Goal: Obtain resource: Download file/media

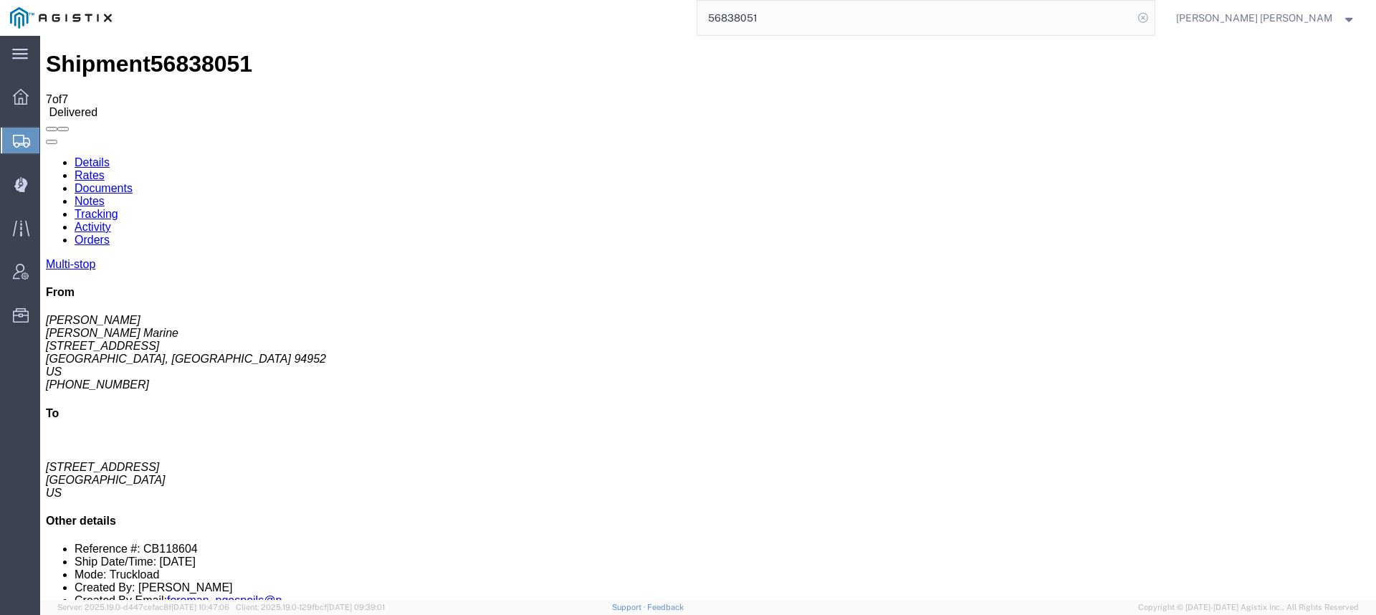
click at [1153, 17] on icon at bounding box center [1143, 18] width 20 height 20
click at [1153, 18] on icon at bounding box center [1143, 18] width 20 height 20
click at [1077, 22] on input "search" at bounding box center [915, 18] width 436 height 34
paste input "56540753"
type input "56540753"
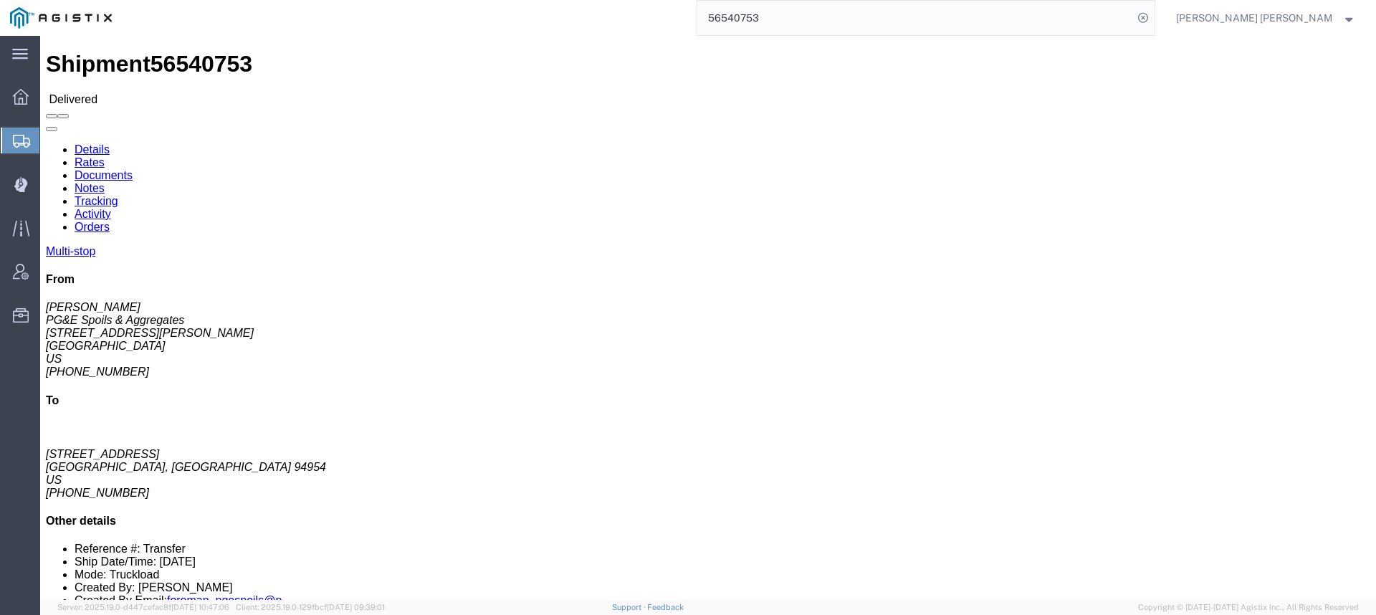
click link "Documents"
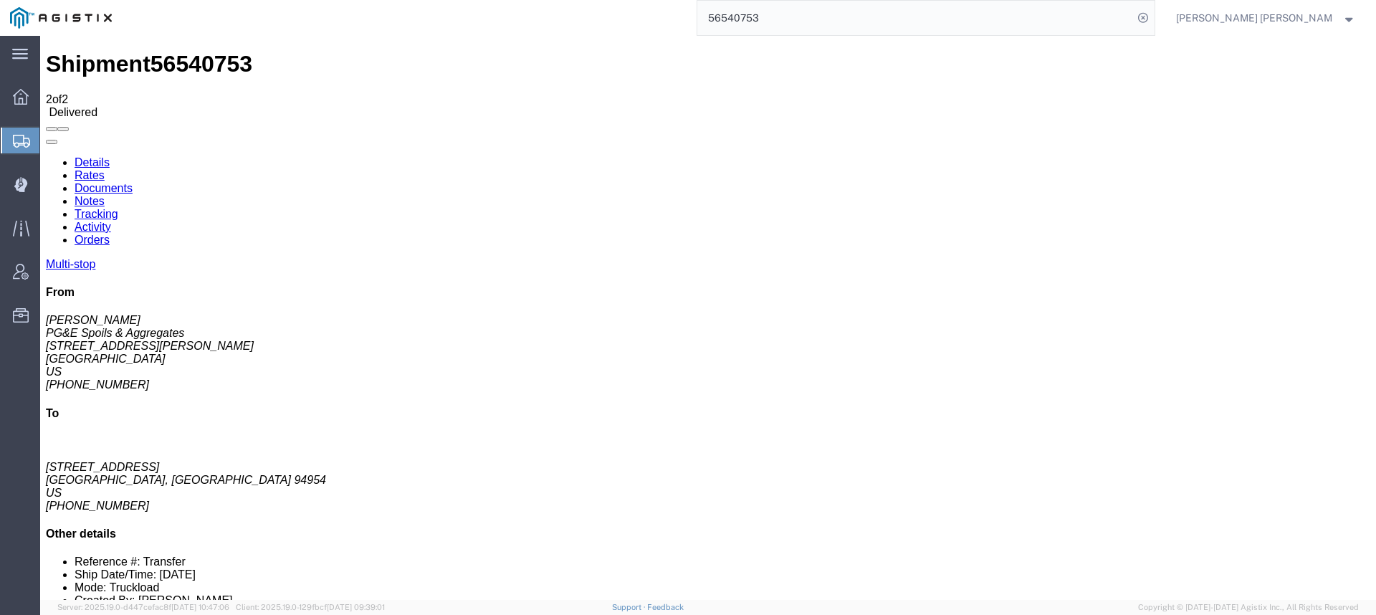
checkbox input "true"
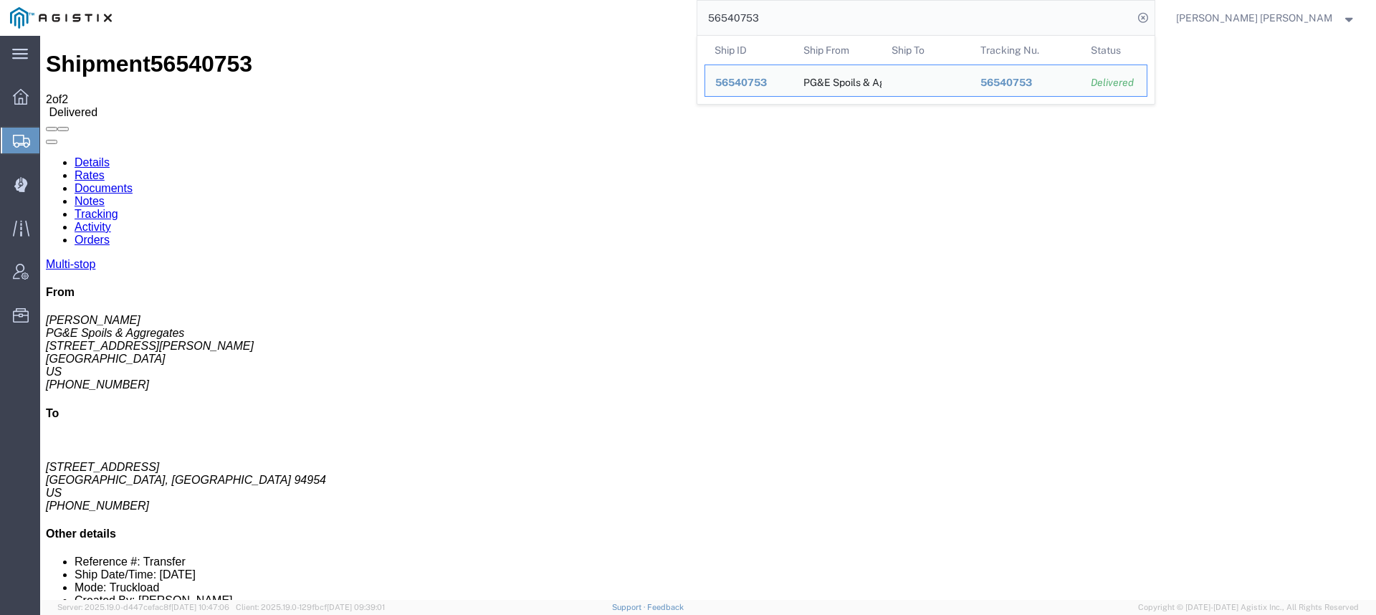
drag, startPoint x: 865, startPoint y: 14, endPoint x: 683, endPoint y: 1, distance: 182.5
click at [696, 6] on div "56540753 Ship ID Ship From Ship To Tracking Nu. Status Ship ID 56540753 Ship Fr…" at bounding box center [639, 18] width 1034 height 36
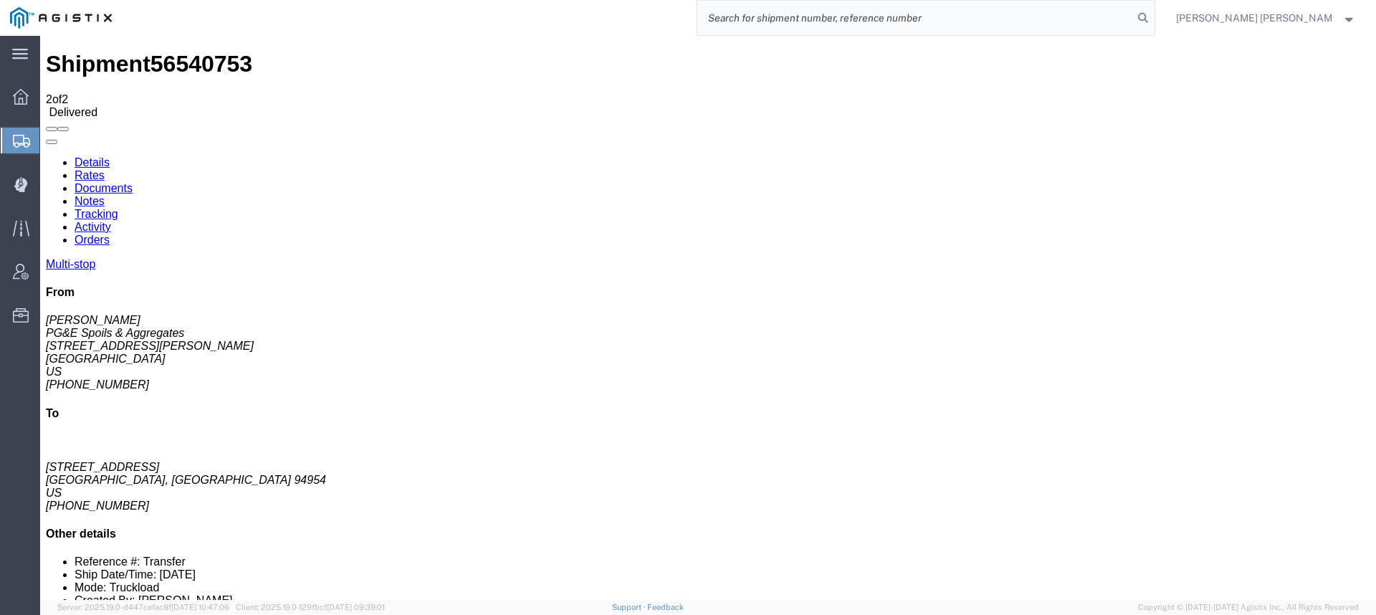
paste input "56626839"
type input "56626839"
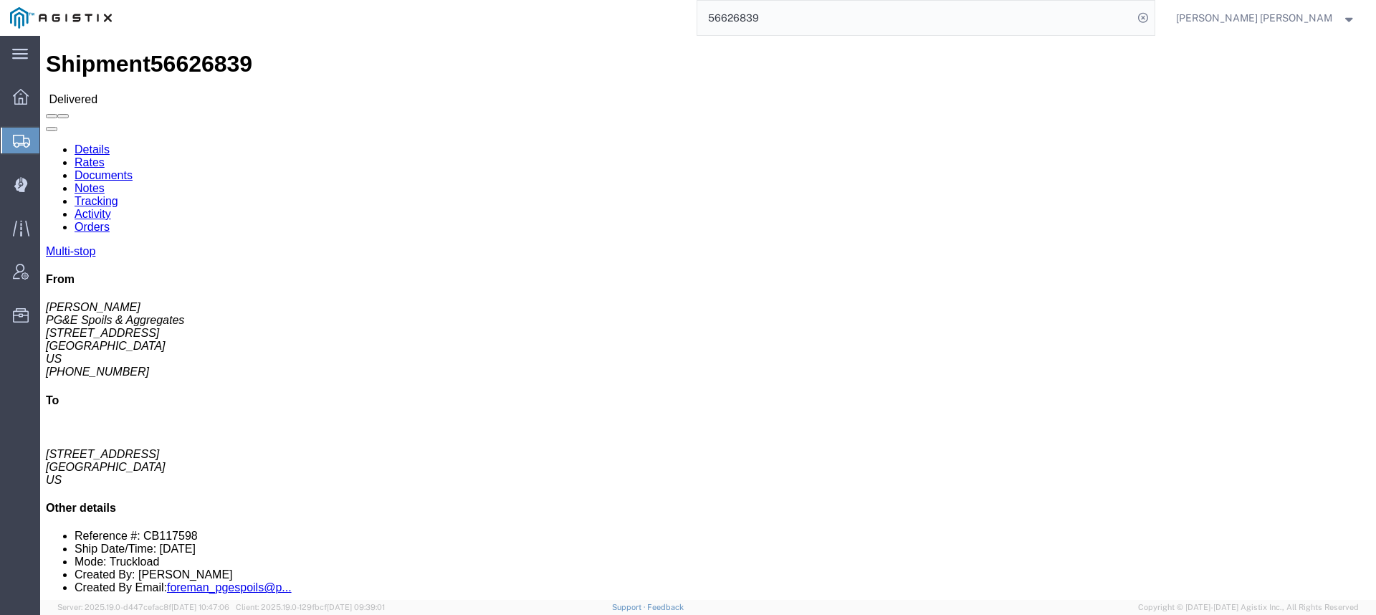
click link "Documents"
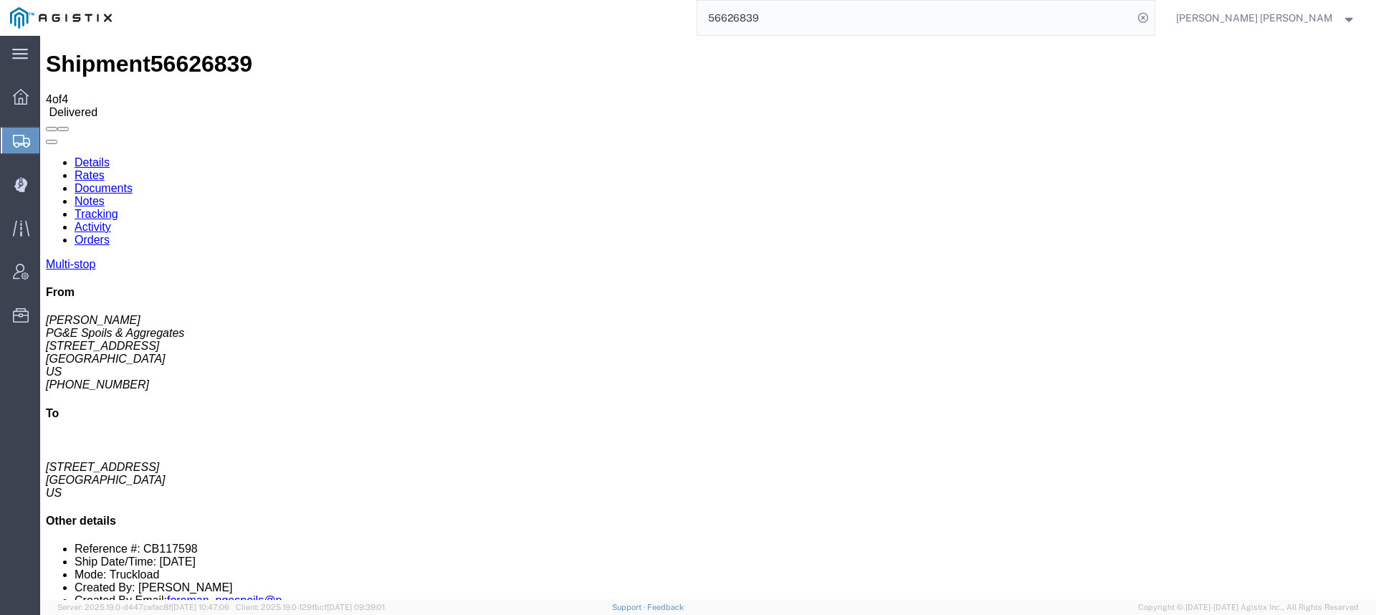
drag, startPoint x: 57, startPoint y: 201, endPoint x: 59, endPoint y: 209, distance: 9.1
checkbox input "true"
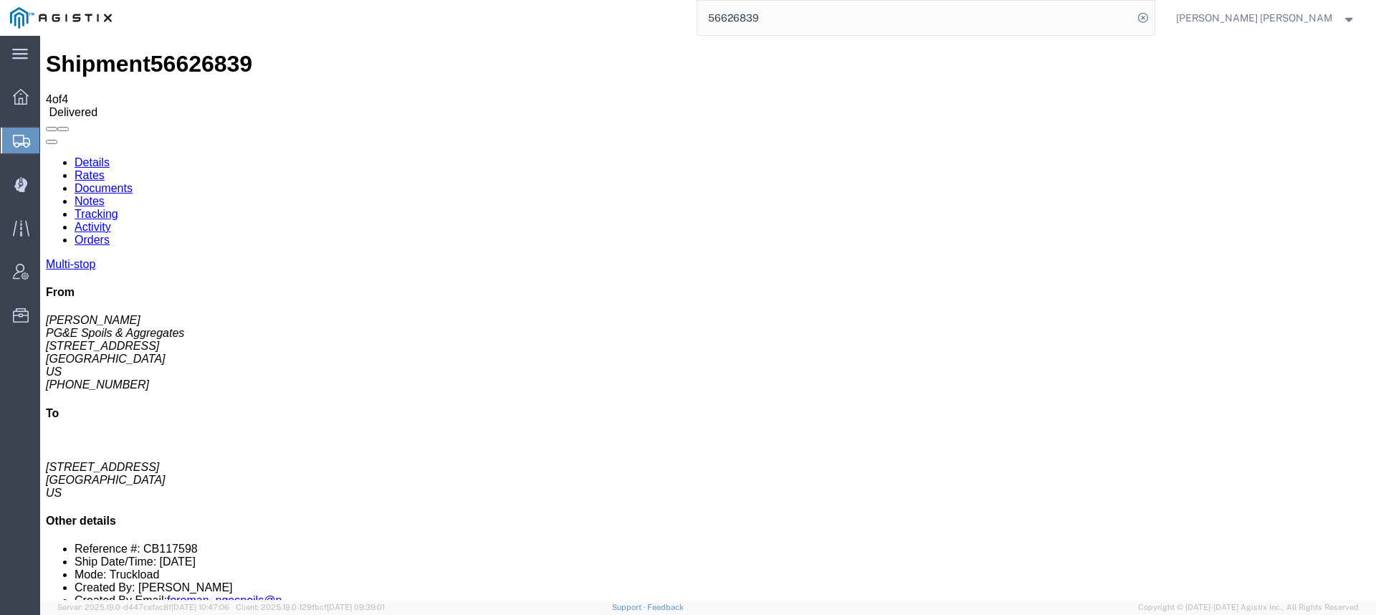
checkbox input "true"
